Goal: Navigation & Orientation: Understand site structure

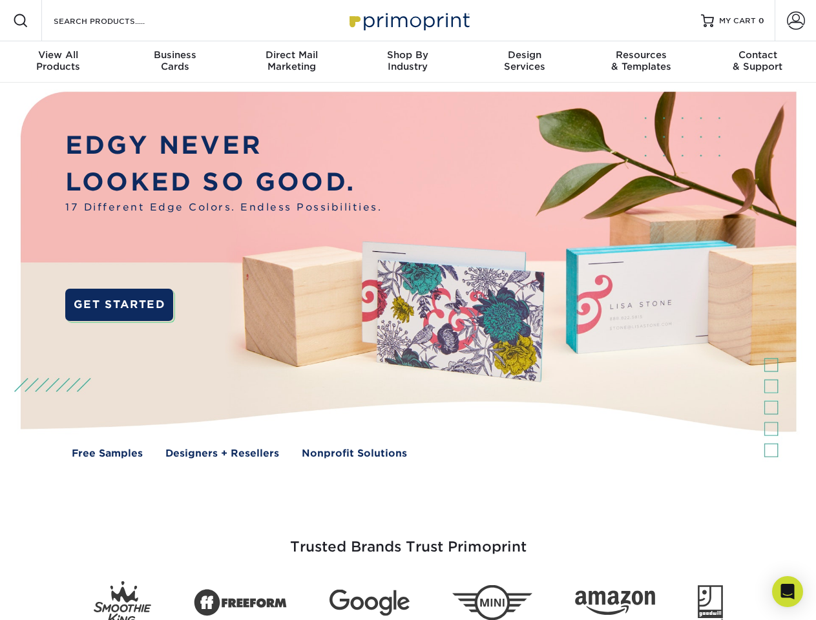
click at [407, 310] on img at bounding box center [407, 285] width 807 height 404
click at [21, 21] on span at bounding box center [20, 20] width 15 height 15
click at [795, 21] on span at bounding box center [796, 21] width 18 height 18
click at [58, 62] on div "View All Products" at bounding box center [58, 60] width 116 height 23
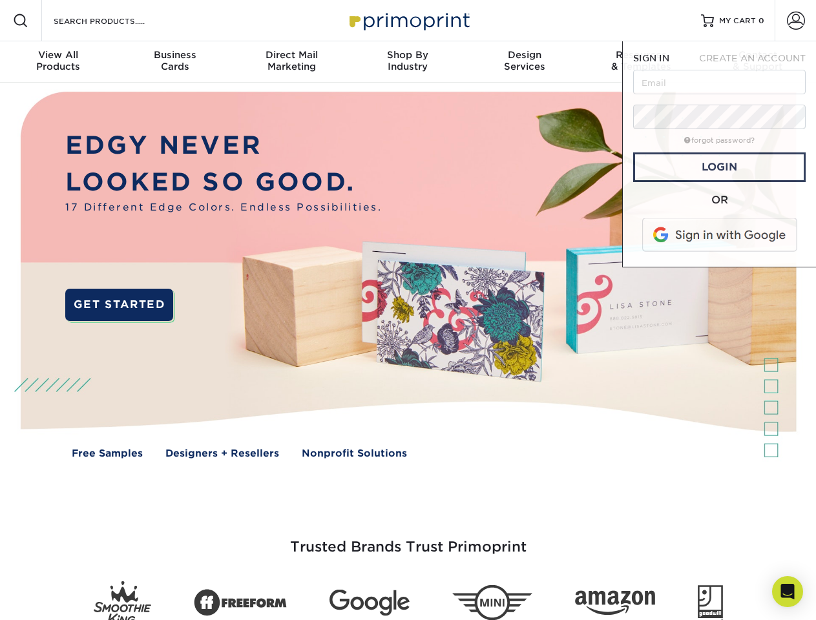
click at [174, 62] on div "Business Cards" at bounding box center [174, 60] width 116 height 23
click at [291, 62] on div "Direct Mail Marketing" at bounding box center [291, 60] width 116 height 23
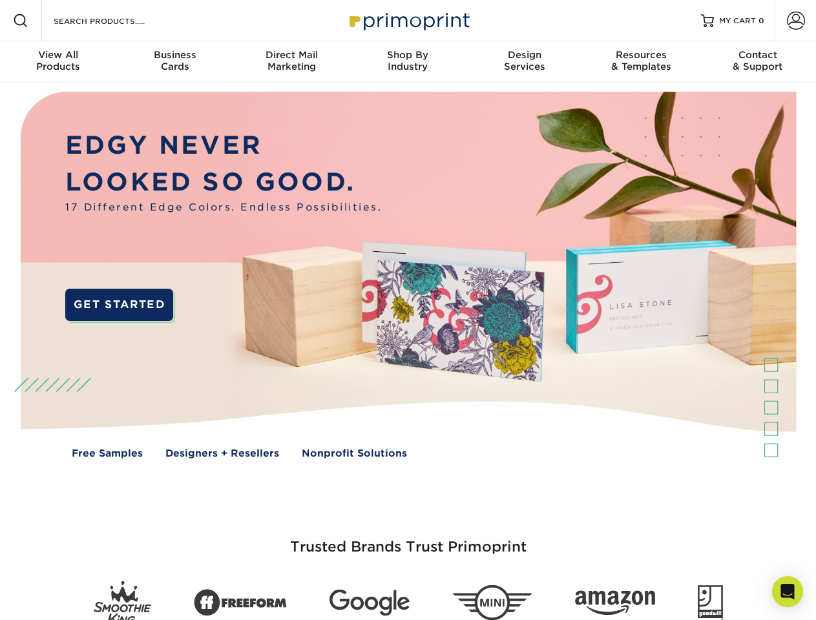
click at [407, 62] on div "Shop By Industry" at bounding box center [407, 60] width 116 height 23
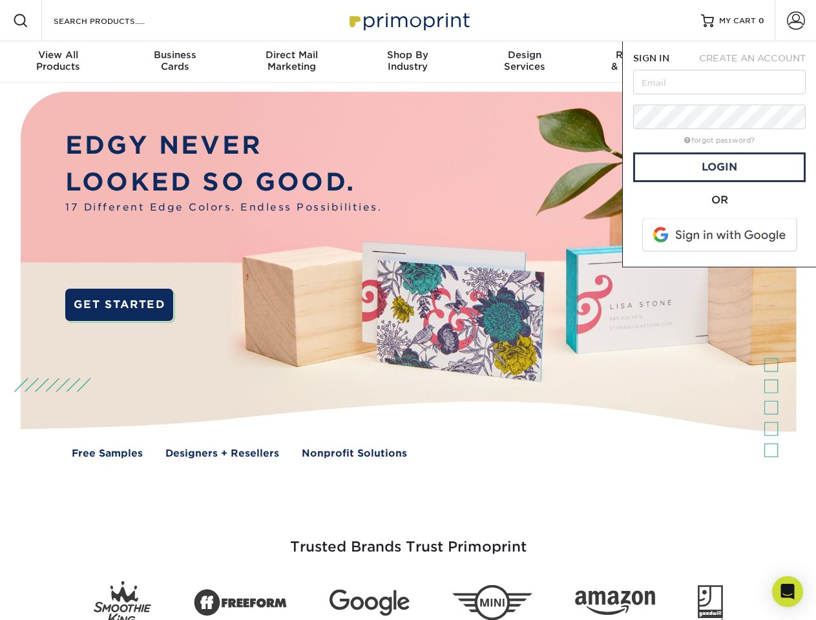
click at [524, 62] on div "Design Services" at bounding box center [524, 60] width 116 height 23
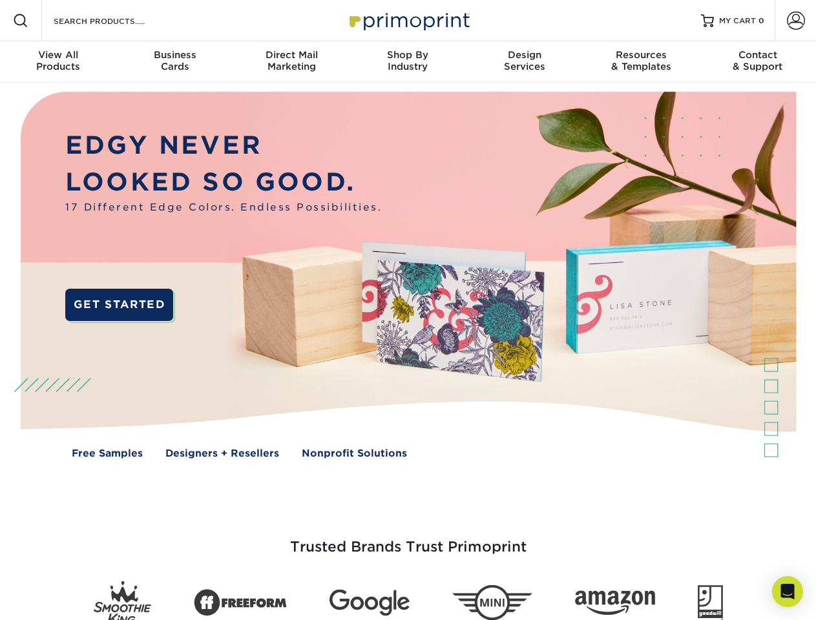
click at [641, 62] on span "SIGN IN" at bounding box center [651, 58] width 36 height 10
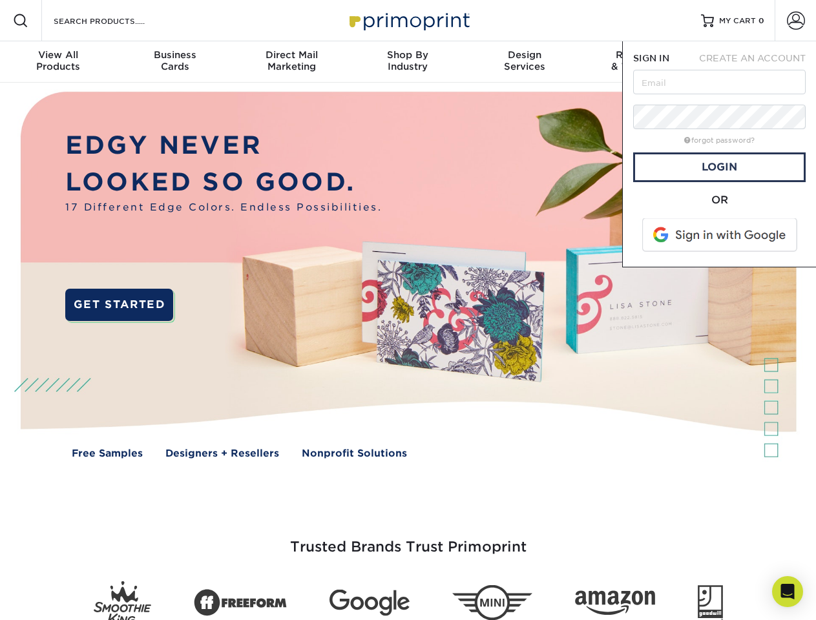
click at [757, 62] on div "Contact & Support" at bounding box center [757, 60] width 116 height 23
